Goal: Task Accomplishment & Management: Use online tool/utility

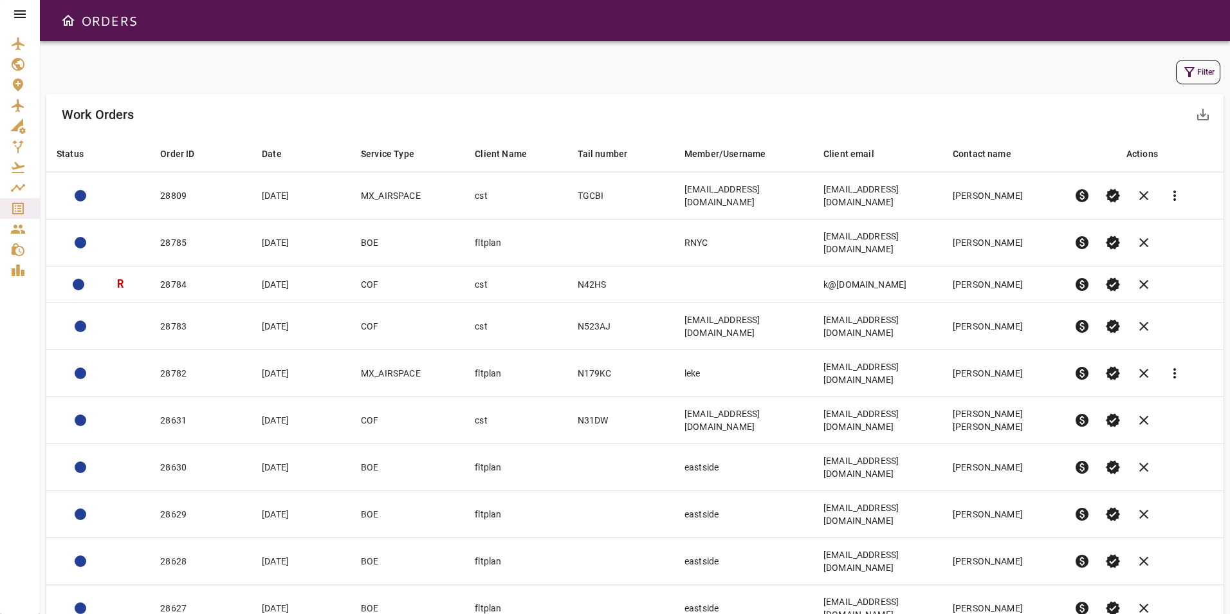
drag, startPoint x: 9, startPoint y: 6, endPoint x: 11, endPoint y: 14, distance: 7.3
click at [9, 6] on div at bounding box center [20, 14] width 40 height 28
click at [12, 14] on icon at bounding box center [19, 13] width 15 height 15
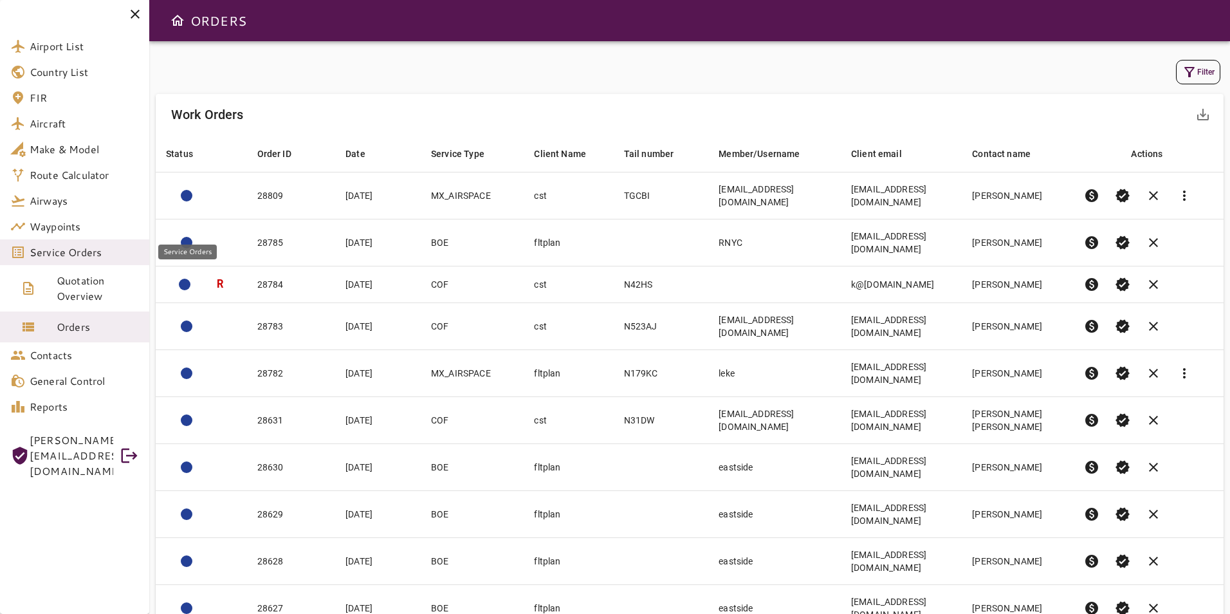
click at [89, 255] on span "Service Orders" at bounding box center [84, 251] width 109 height 15
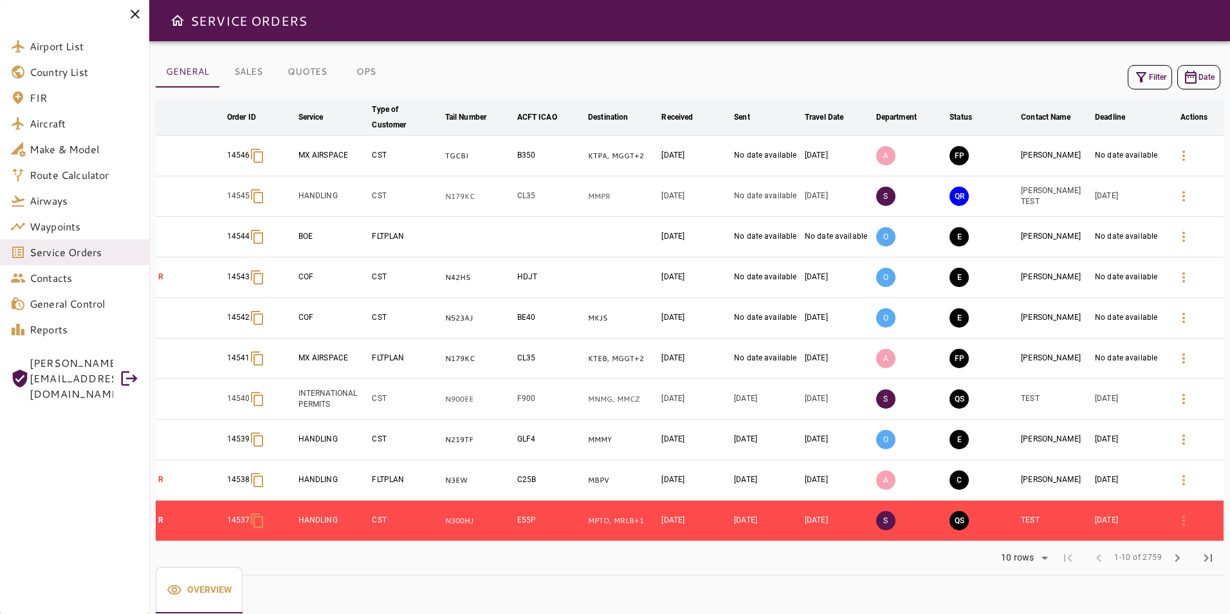
click at [1148, 80] on icon "button" at bounding box center [1140, 76] width 15 height 15
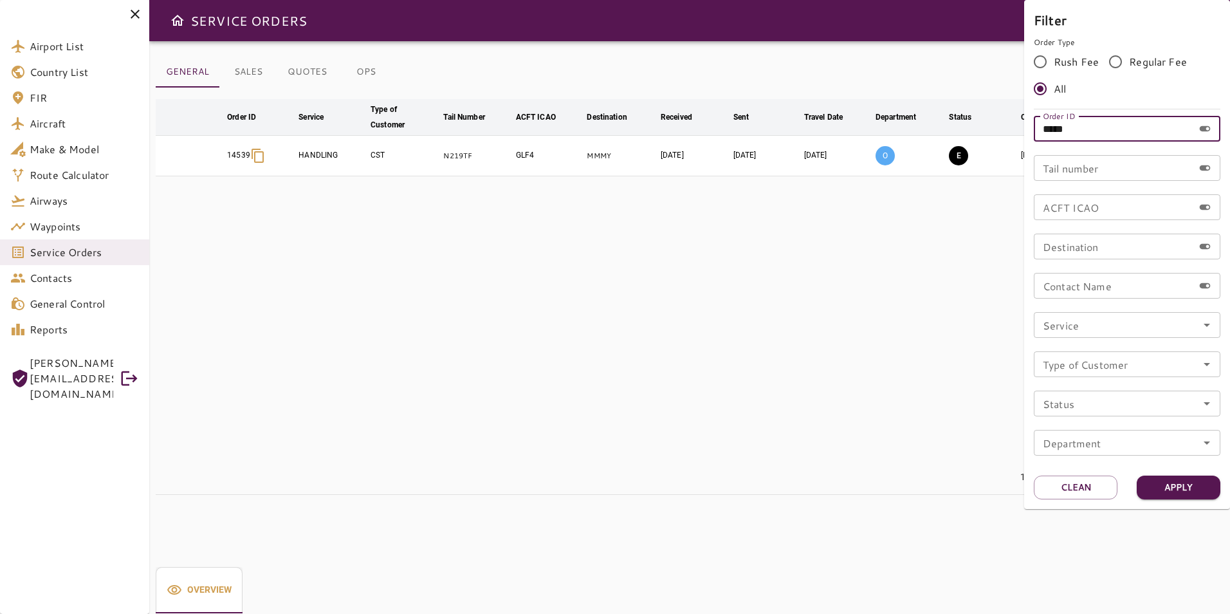
drag, startPoint x: 1090, startPoint y: 128, endPoint x: 1010, endPoint y: 129, distance: 80.4
click at [1010, 129] on div "Filter Order Type Rush Fee Regular Fee All Order ID ***** Order ID Tail number …" at bounding box center [615, 307] width 1230 height 614
type input "*****"
click at [1185, 491] on button "Apply" at bounding box center [1179, 487] width 84 height 24
click at [826, 383] on div at bounding box center [615, 307] width 1230 height 614
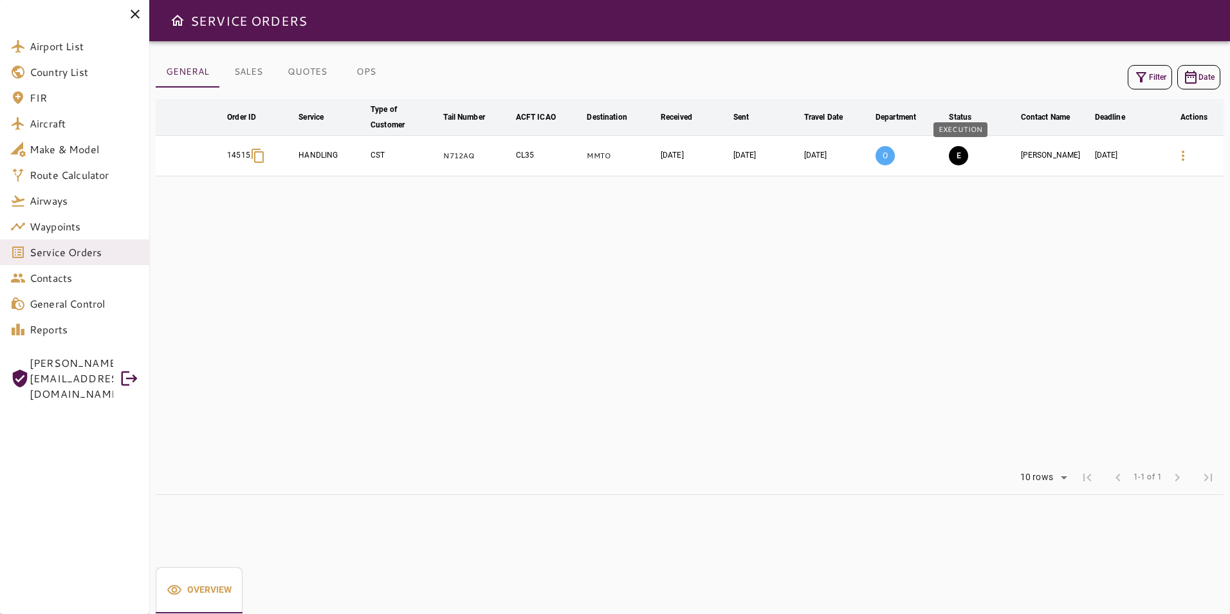
click at [962, 161] on button "E" at bounding box center [958, 155] width 19 height 19
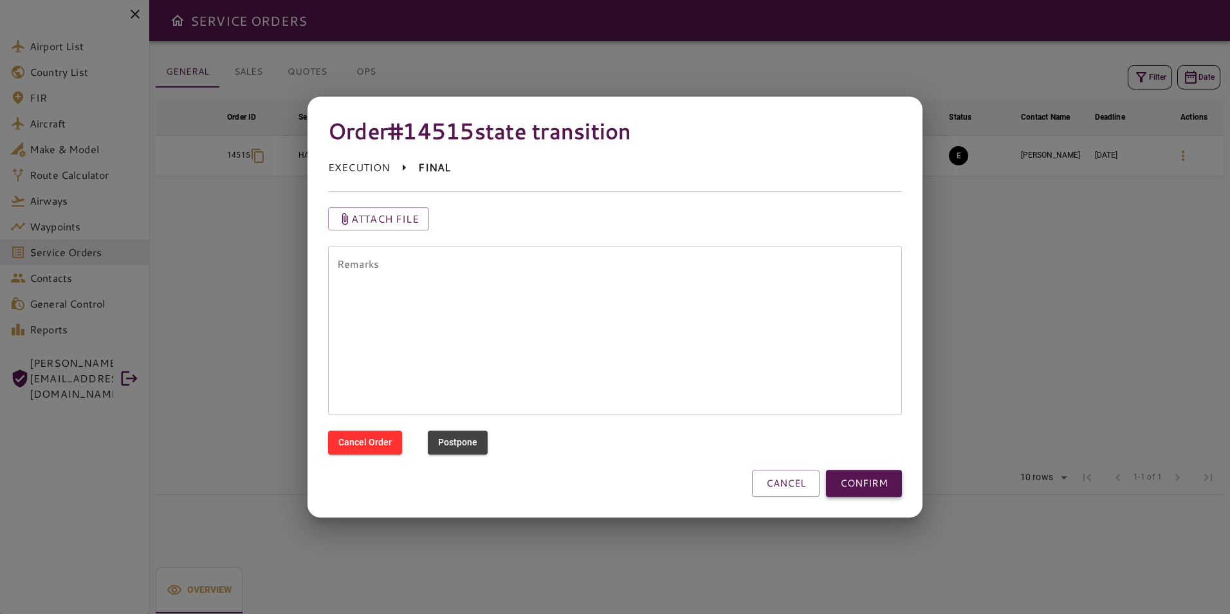
click at [880, 483] on button "CONFIRM" at bounding box center [864, 483] width 76 height 27
